Goal: Information Seeking & Learning: Learn about a topic

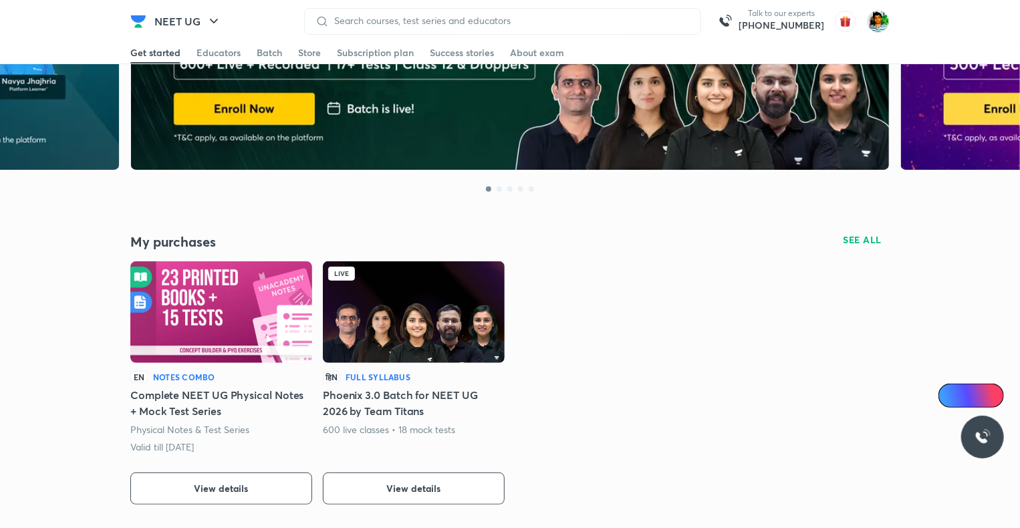
scroll to position [138, 0]
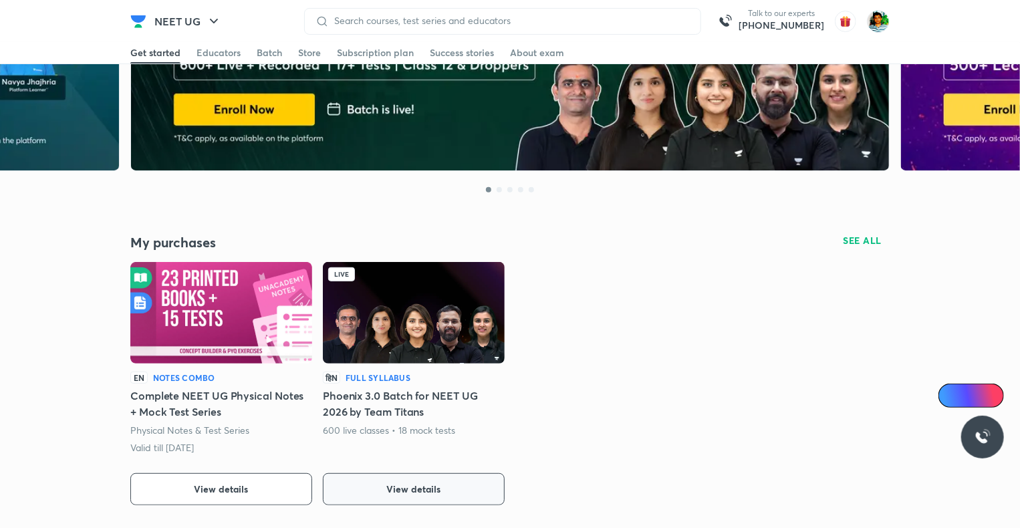
click at [467, 477] on button "View details" at bounding box center [414, 489] width 182 height 32
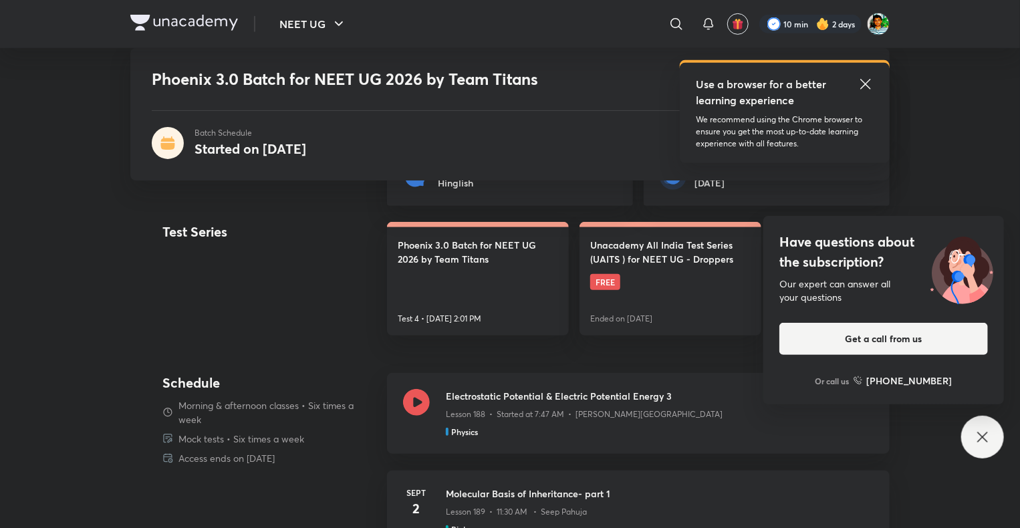
scroll to position [350, 0]
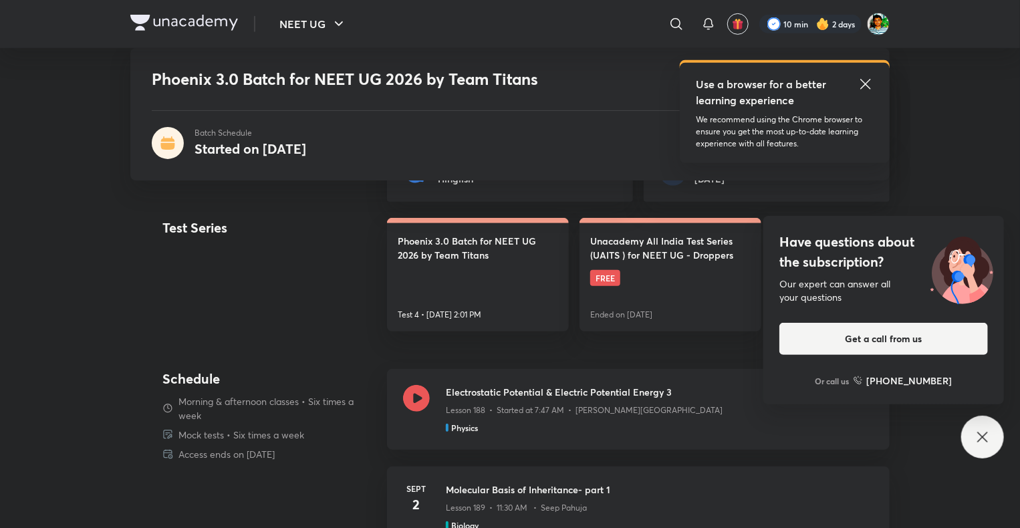
click at [981, 425] on div "Have questions about the subscription? Our expert can answer all your questions…" at bounding box center [982, 437] width 43 height 43
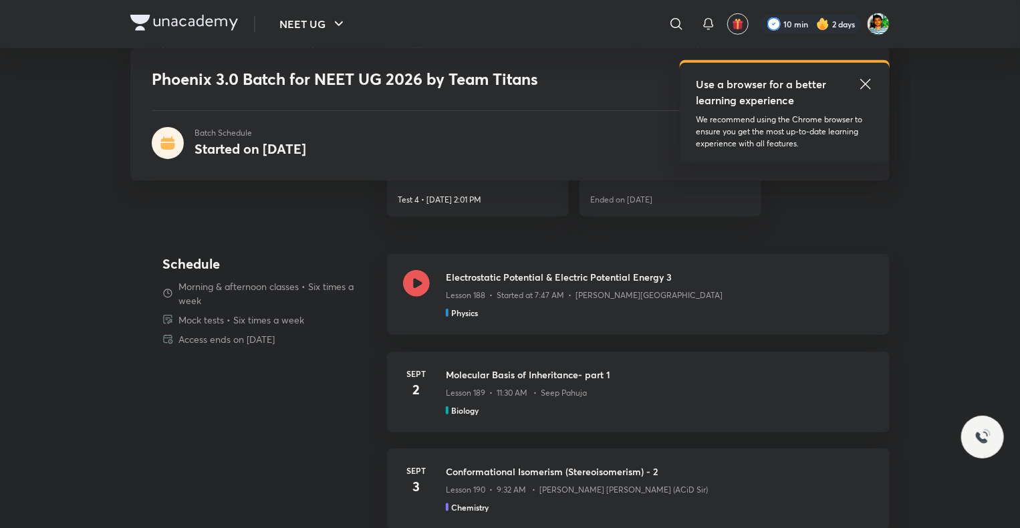
scroll to position [484, 0]
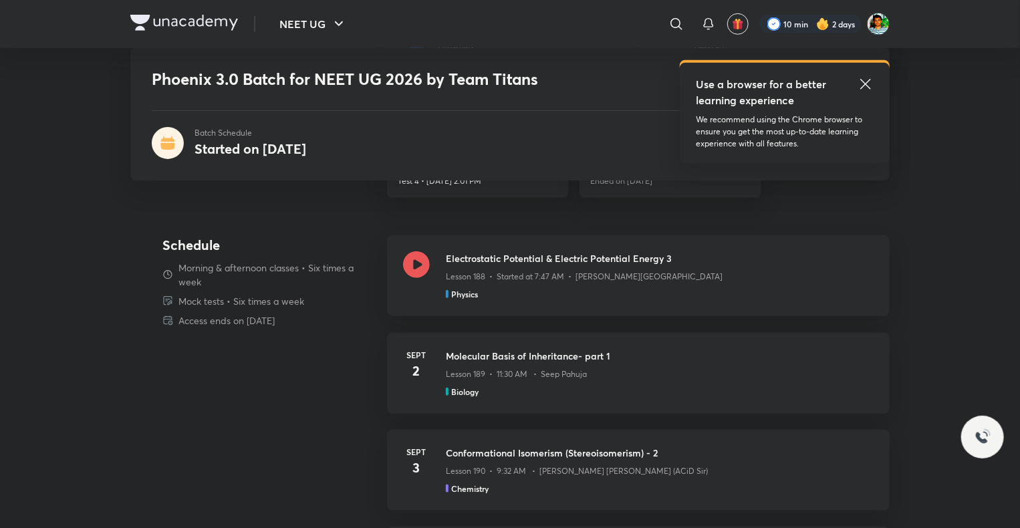
click at [862, 88] on icon at bounding box center [865, 84] width 10 height 10
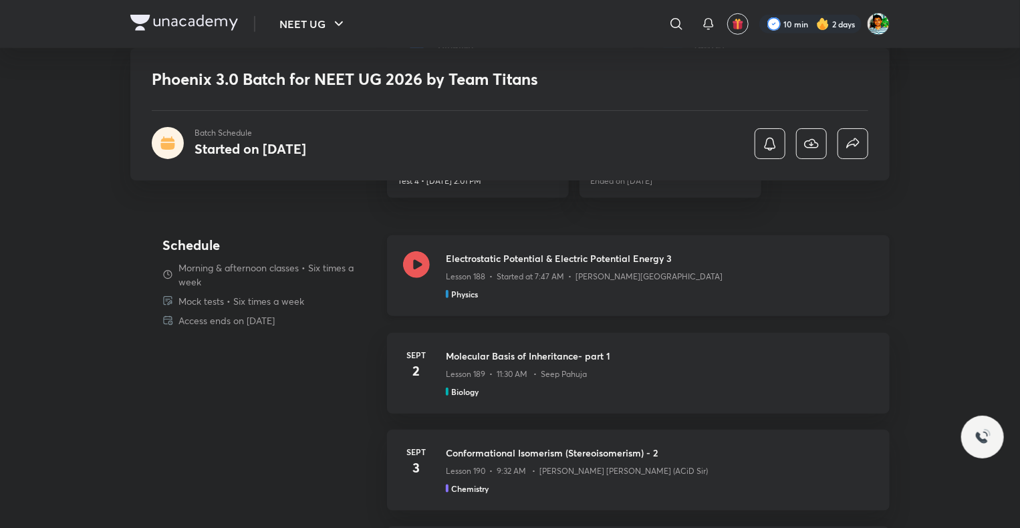
click at [423, 266] on icon at bounding box center [416, 264] width 27 height 27
